Goal: Use online tool/utility: Utilize a website feature to perform a specific function

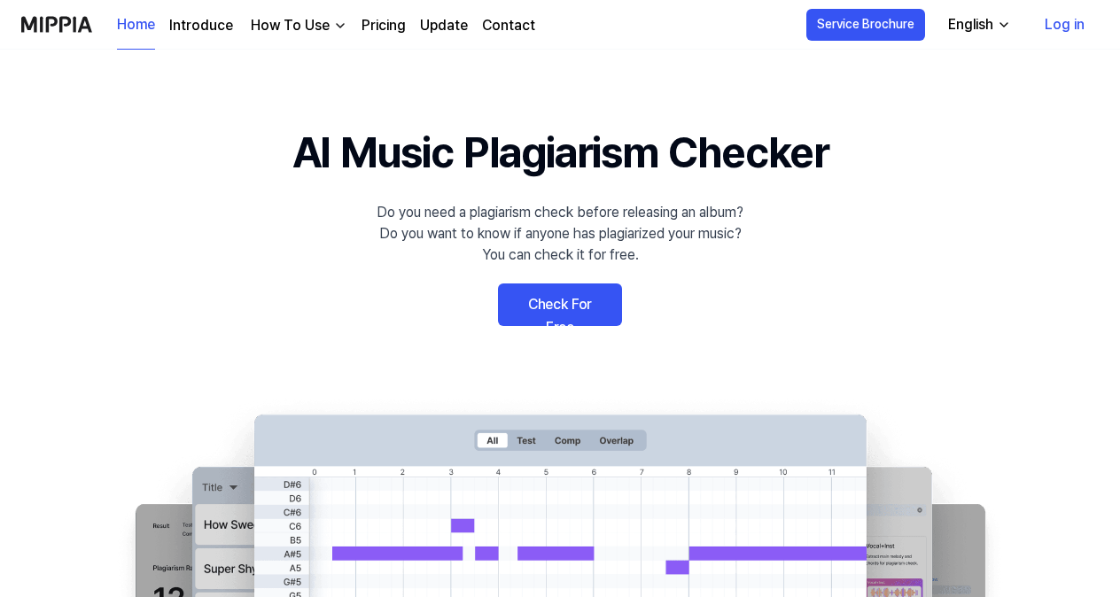
click at [583, 310] on link "Check For Free" at bounding box center [560, 305] width 124 height 43
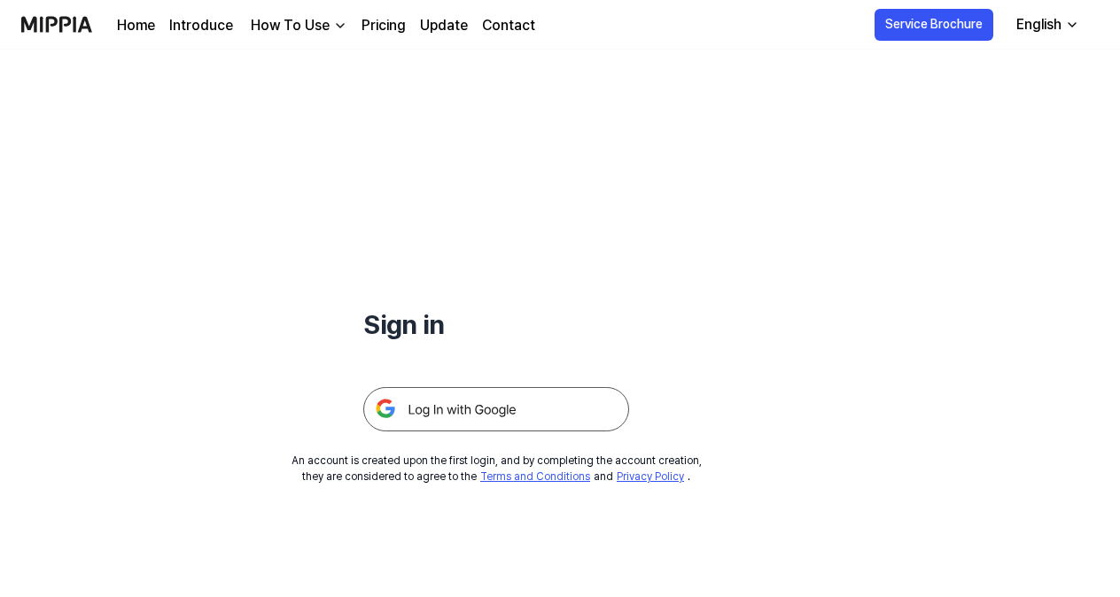
click at [504, 422] on img at bounding box center [496, 409] width 266 height 44
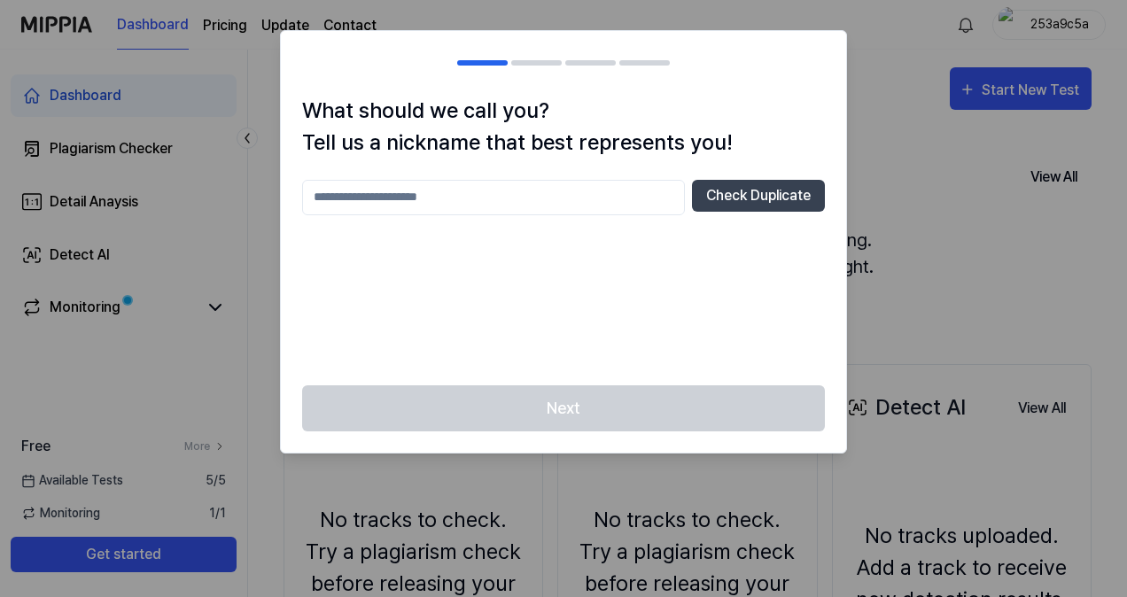
click at [570, 206] on input "text" at bounding box center [493, 197] width 383 height 35
type input "**"
click at [768, 206] on button "Check Duplicate" at bounding box center [758, 196] width 133 height 32
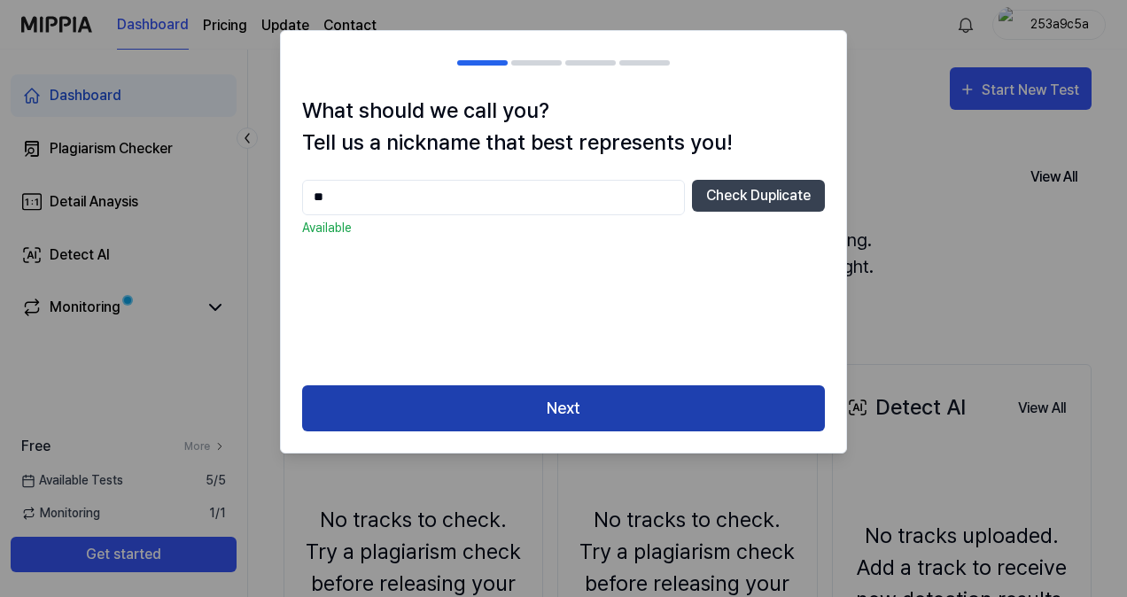
click at [569, 417] on button "Next" at bounding box center [563, 409] width 523 height 47
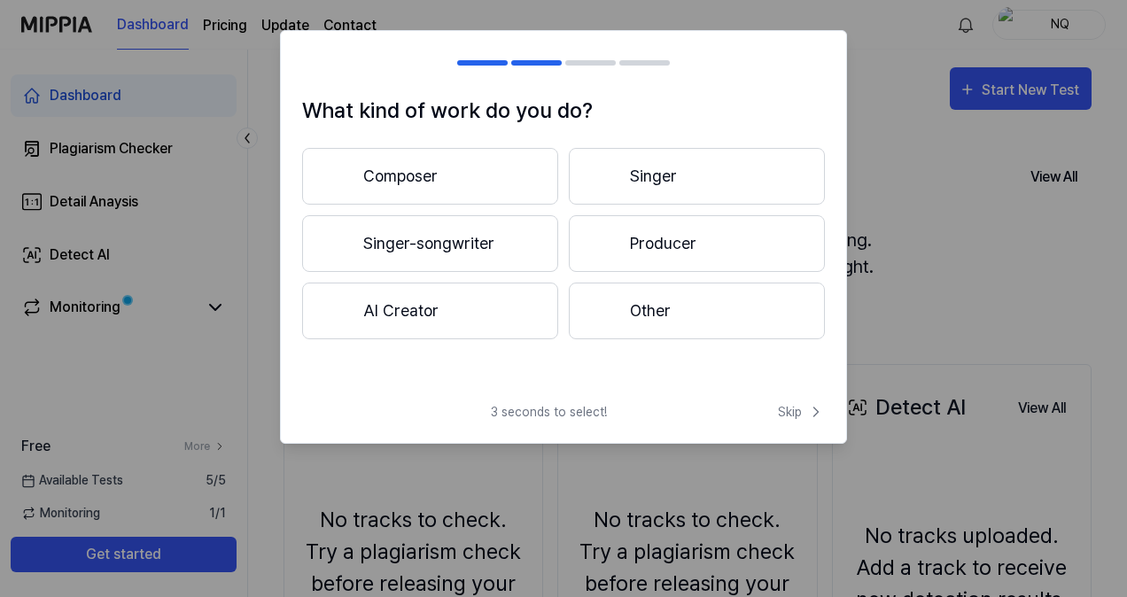
click at [677, 309] on button "Other" at bounding box center [697, 311] width 256 height 57
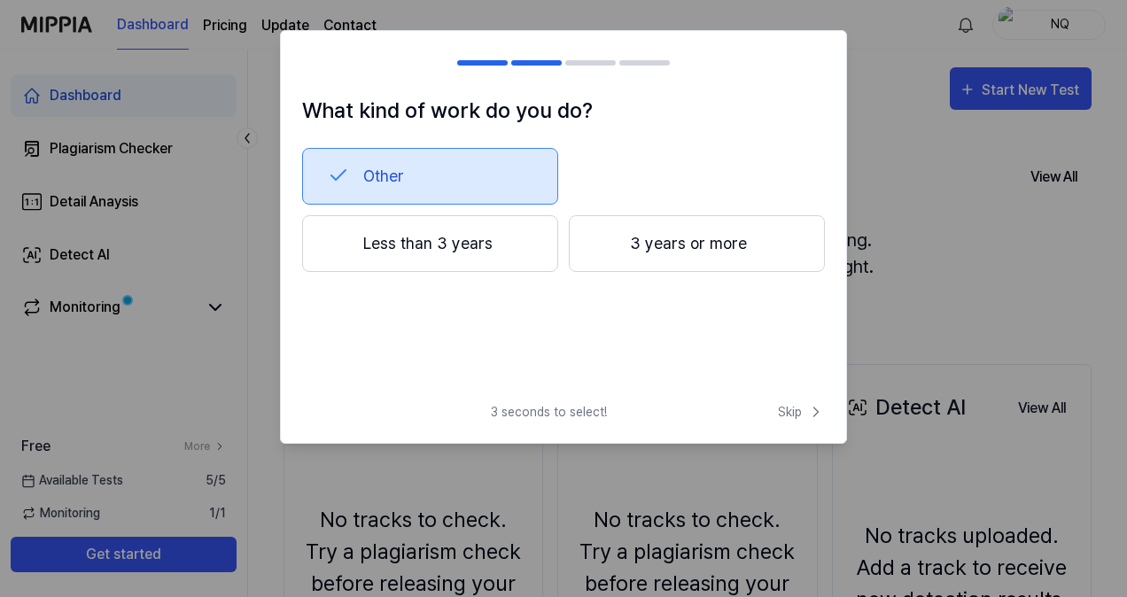
click at [459, 233] on button "Less than 3 years" at bounding box center [430, 243] width 256 height 57
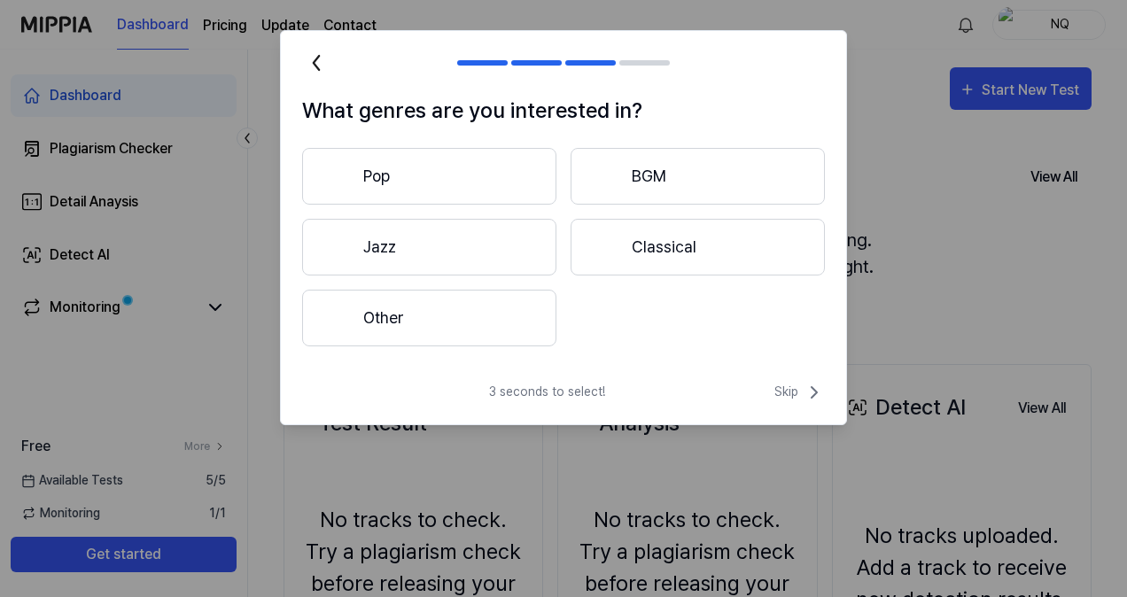
click at [643, 236] on button "Classical" at bounding box center [698, 247] width 254 height 57
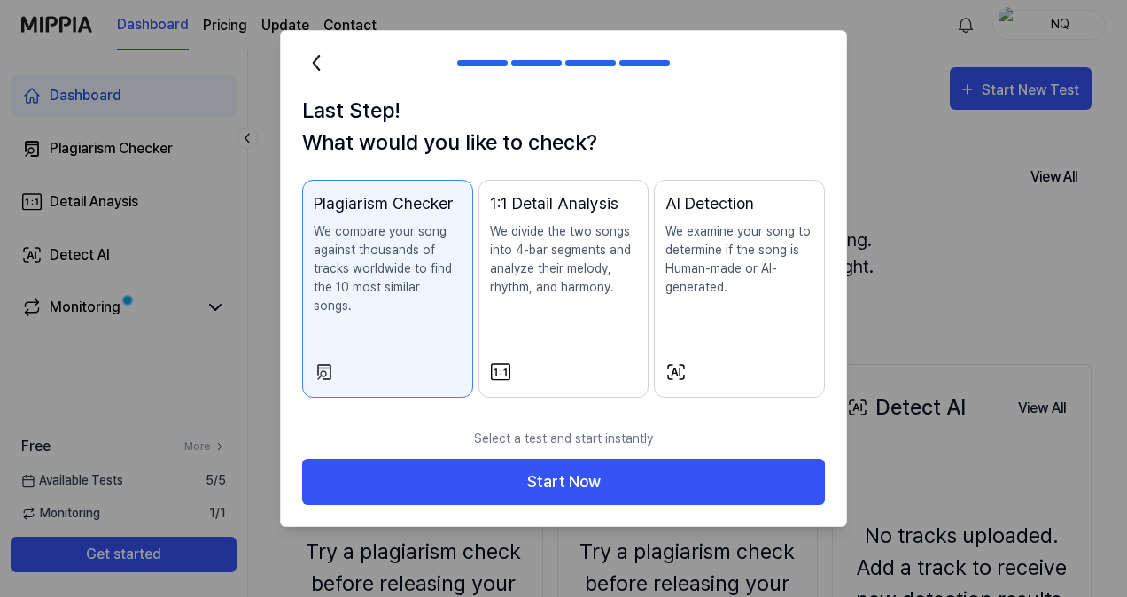
click at [385, 266] on p "We compare your song against thousands of tracks worldwide to find the 10 most …" at bounding box center [388, 268] width 148 height 93
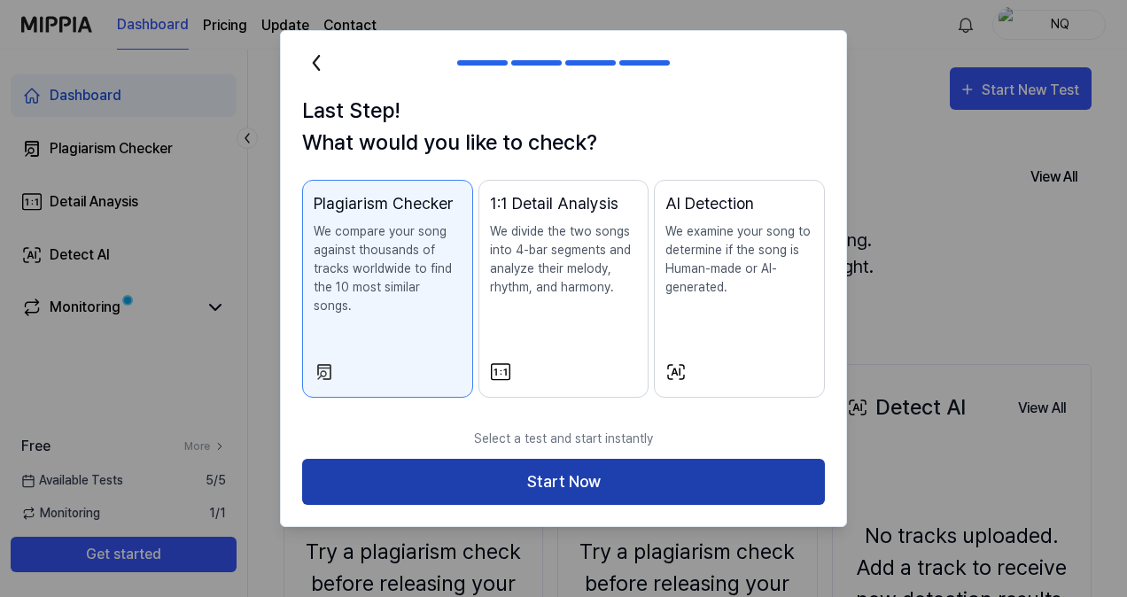
click at [558, 466] on button "Start Now" at bounding box center [563, 482] width 523 height 47
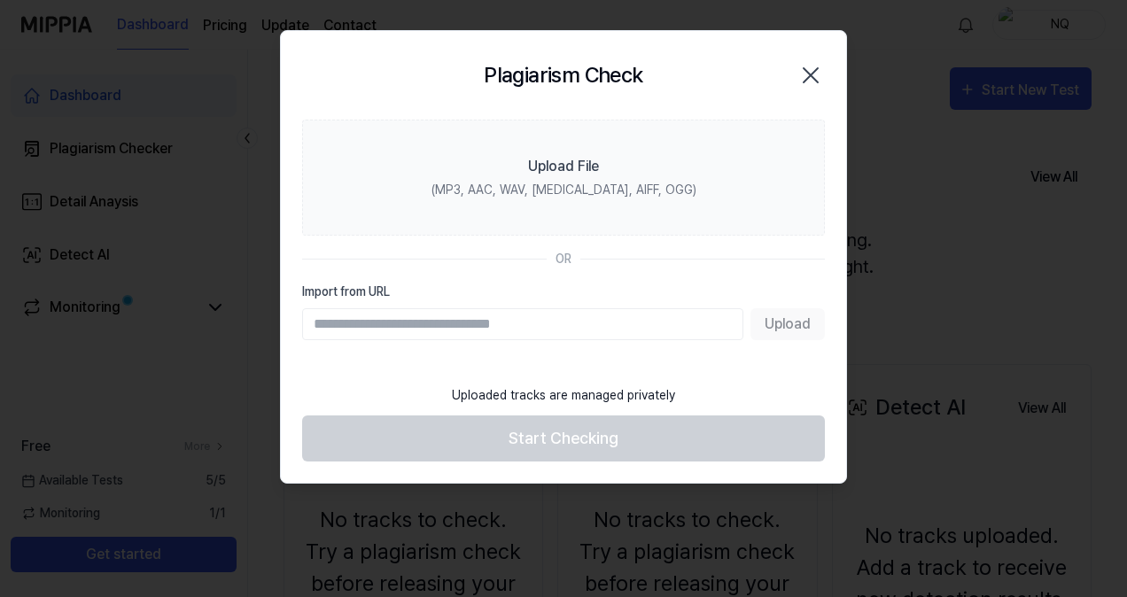
paste input "**********"
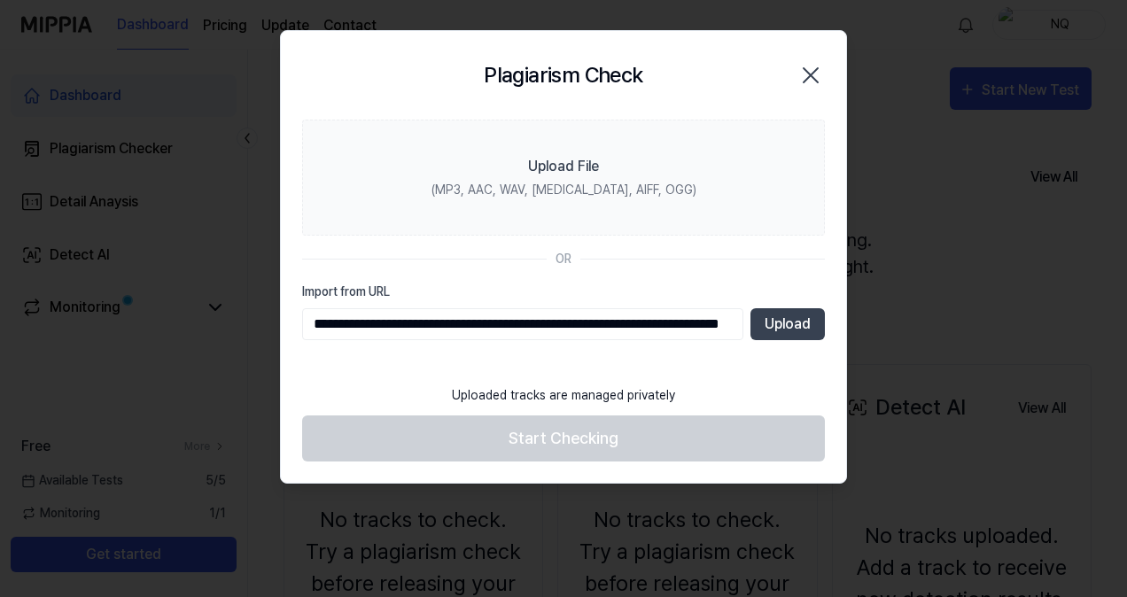
scroll to position [0, 141]
type input "**********"
click at [790, 328] on button "Upload" at bounding box center [789, 324] width 74 height 32
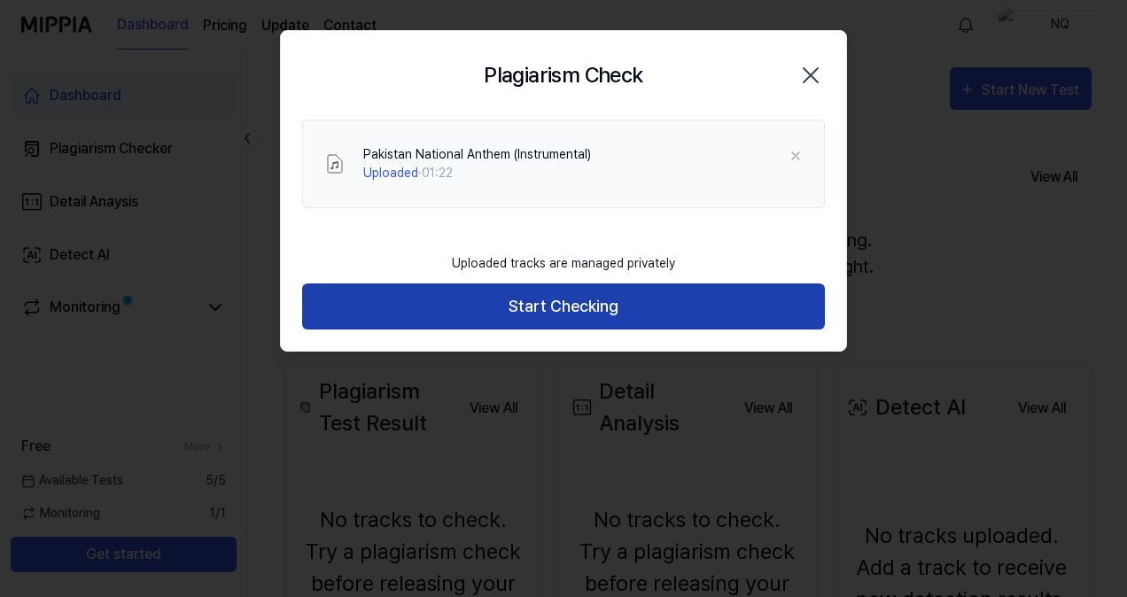
click at [523, 319] on button "Start Checking" at bounding box center [563, 307] width 523 height 47
